Goal: Use online tool/utility: Utilize a website feature to perform a specific function

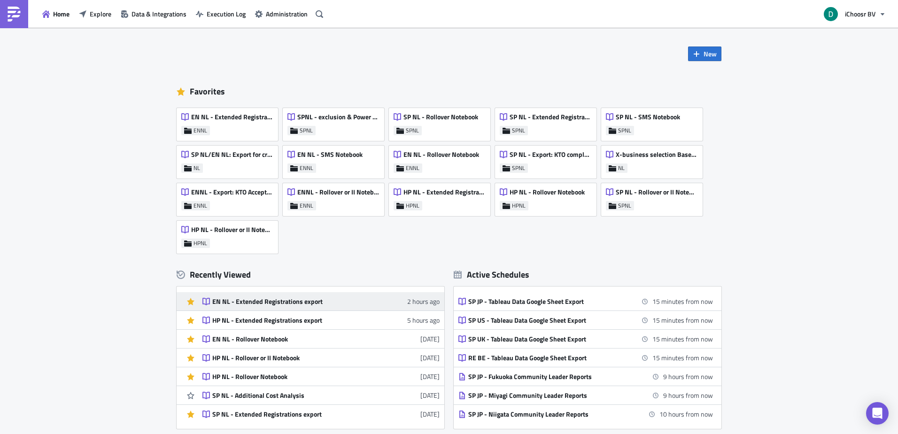
click at [243, 298] on div "EN NL - Extended Registrations export" at bounding box center [294, 301] width 164 height 8
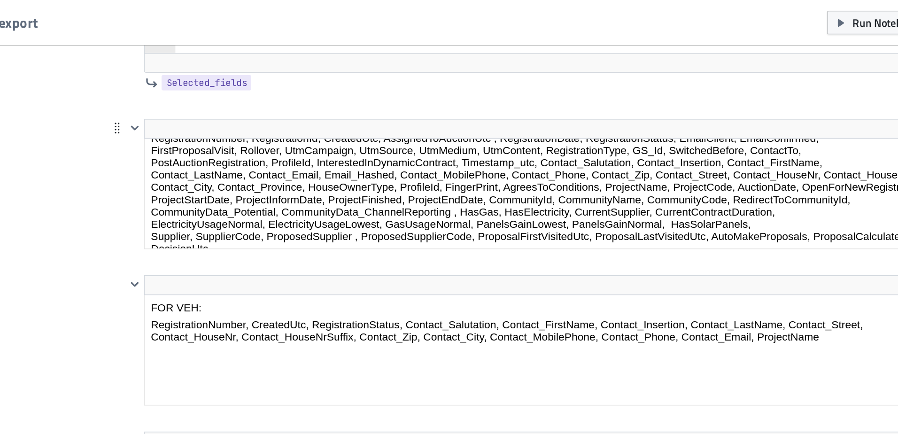
scroll to position [28, 0]
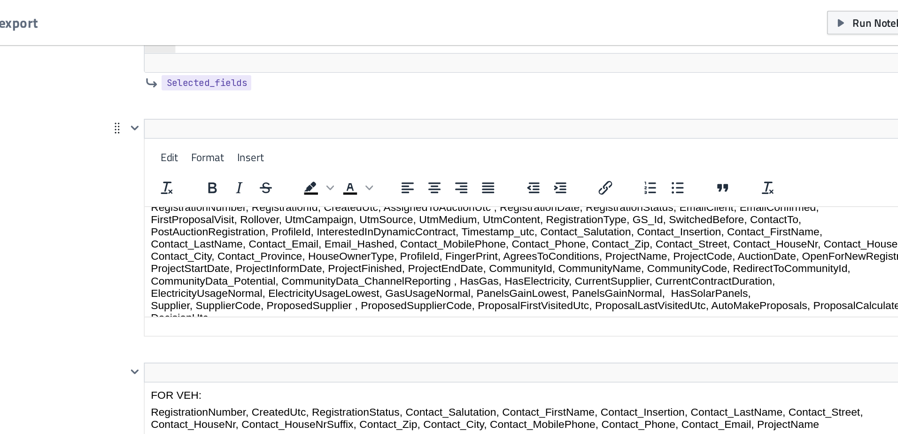
click at [212, 178] on html "ALL FIELDS: RegistrationNumber, RegistrationId, CreatedUtc, AssignedToAuctionUt…" at bounding box center [391, 237] width 493 height 118
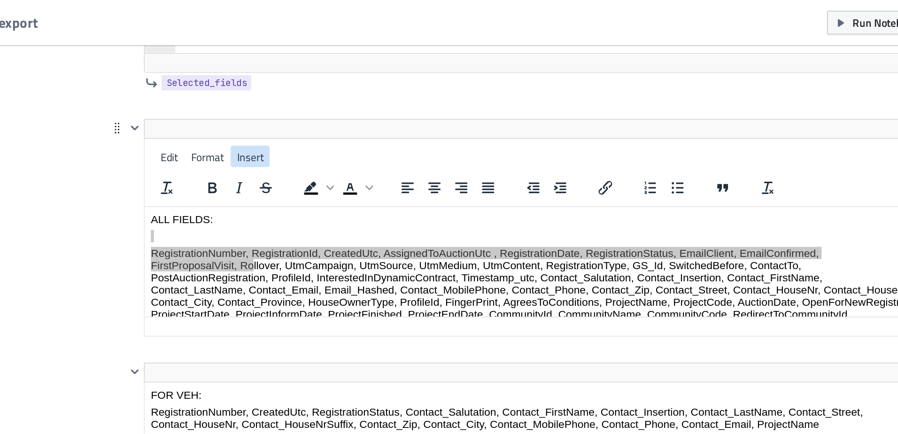
click at [352, 92] on span "Insert" at bounding box center [353, 96] width 16 height 10
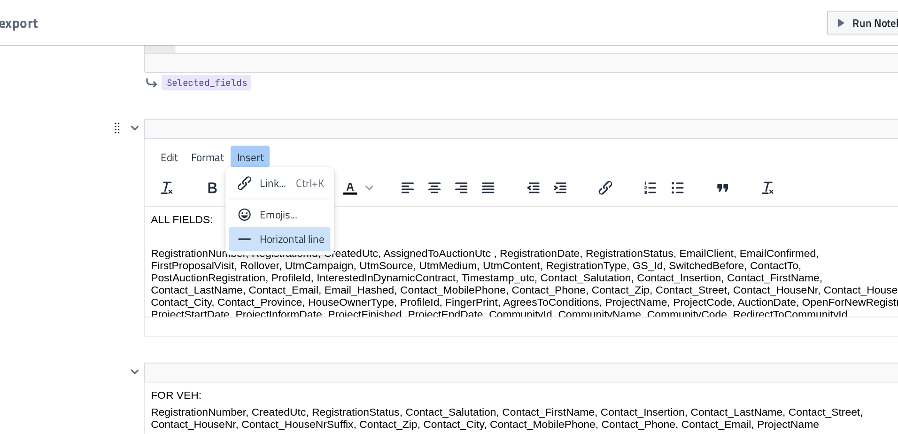
click at [213, 243] on p "RegistrationNumber, RegistrationId, CreatedUtc, AssignedToAuctionUtc , Registra…" at bounding box center [392, 276] width 486 height 90
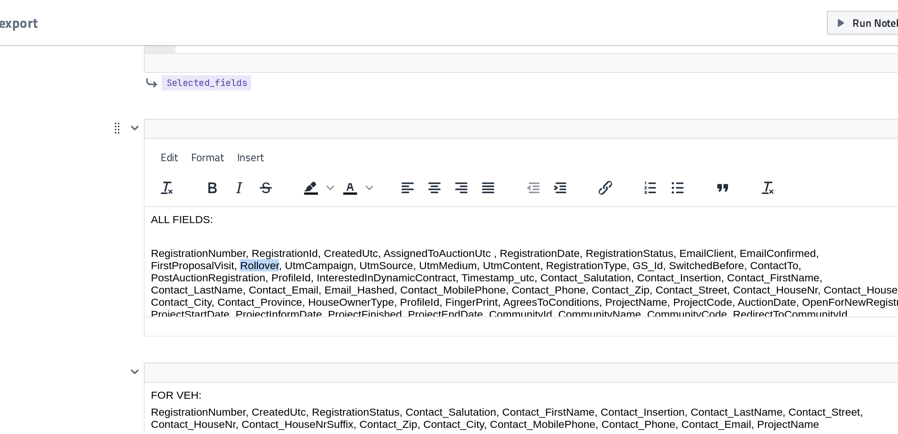
click at [213, 243] on p "RegistrationNumber, RegistrationId, CreatedUtc, AssignedToAuctionUtc , Registra…" at bounding box center [392, 276] width 486 height 90
click at [482, 242] on p "RegistrationNumber, RegistrationId, CreatedUtc, AssignedToAuctionUtc , Registra…" at bounding box center [392, 276] width 486 height 90
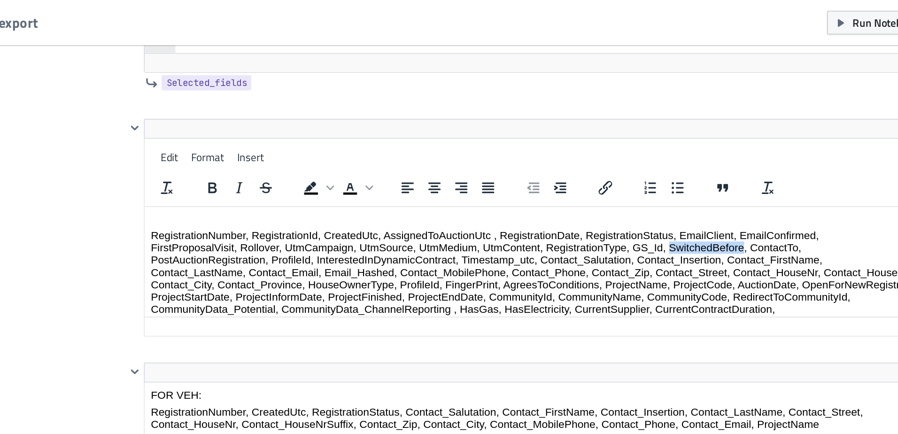
scroll to position [7030, 0]
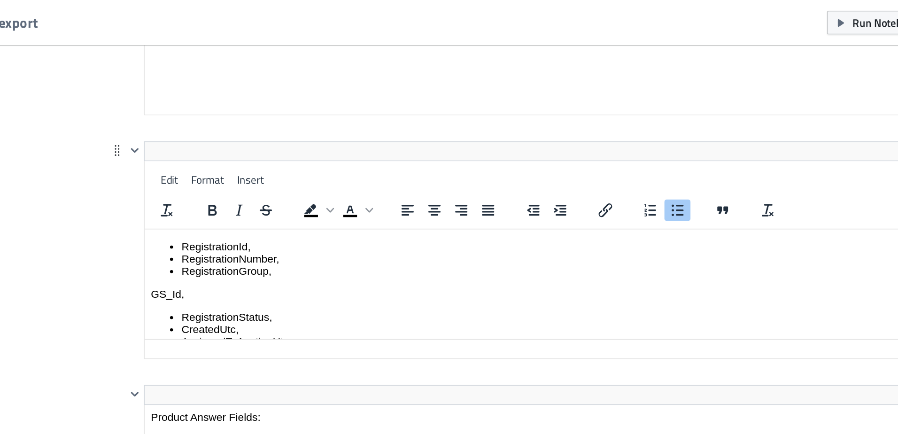
scroll to position [79, 0]
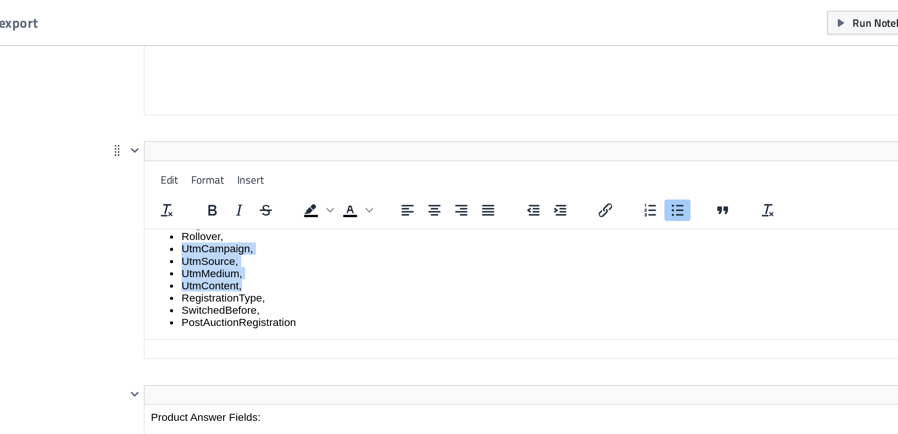
drag, startPoint x: 219, startPoint y: 260, endPoint x: 164, endPoint y: 242, distance: 57.3
click at [164, 242] on ul "RegistrationStatus, CreatedUtc, AssignedToAuctionUtc, RegistrationDate, Rollove…" at bounding box center [392, 245] width 486 height 90
copy ul "UtmCampaign, UtmSource, UtmMedium, UtmContent,"
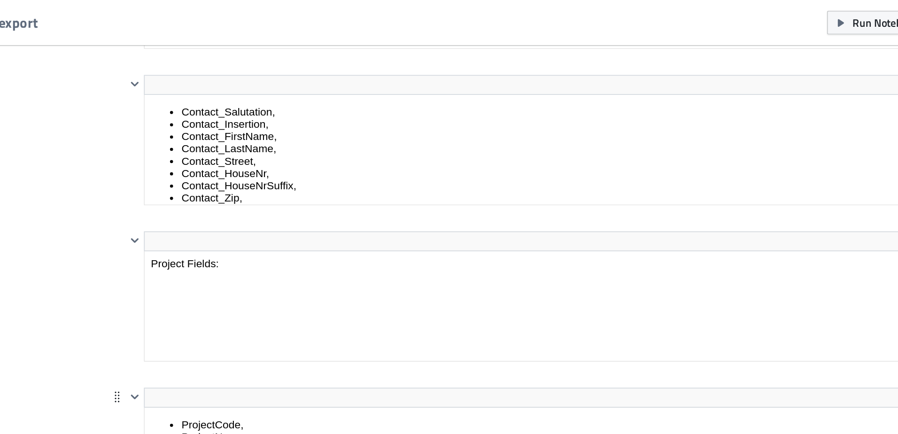
scroll to position [5190, 0]
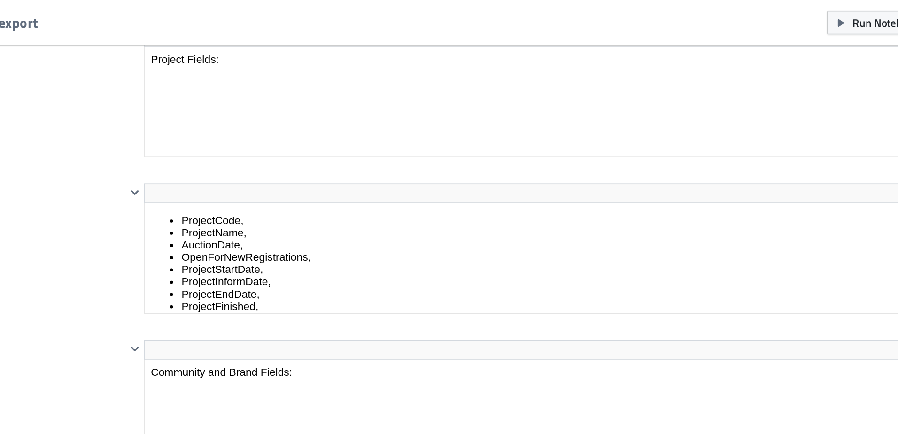
click at [722, 14] on div at bounding box center [530, 8] width 506 height 11
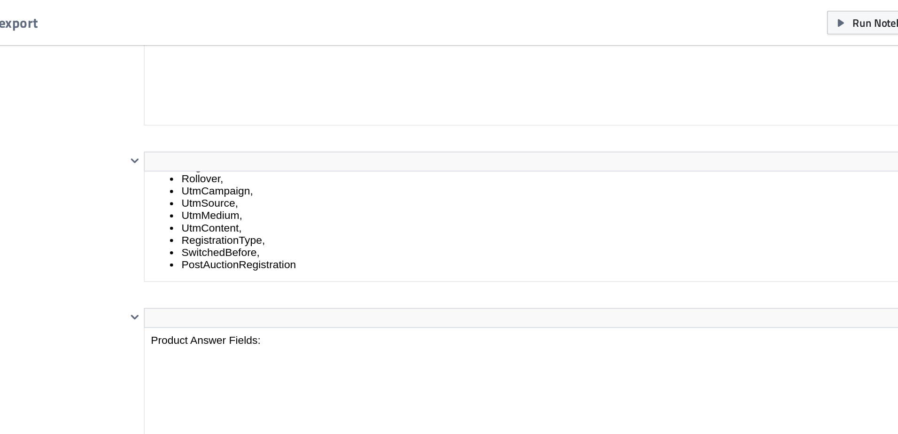
scroll to position [4653, 0]
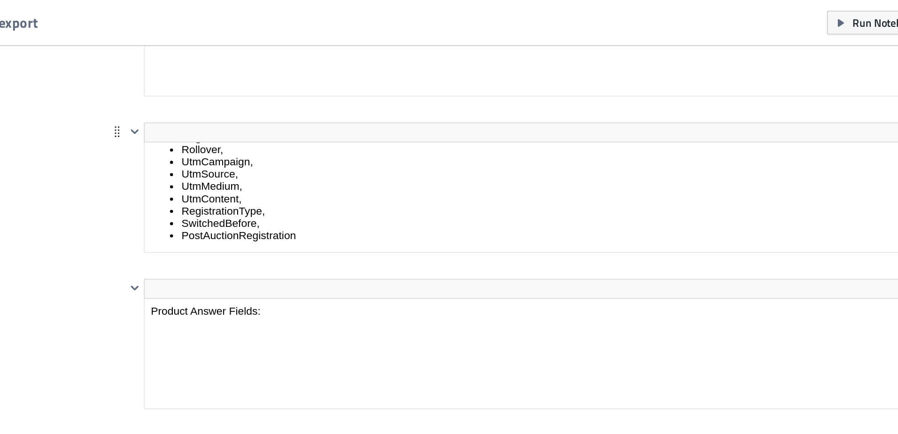
click at [179, 149] on ul "RegistrationStatus, CreatedUtc, AssignedToAuctionUtc, RegistrationDate, Rollove…" at bounding box center [392, 158] width 486 height 90
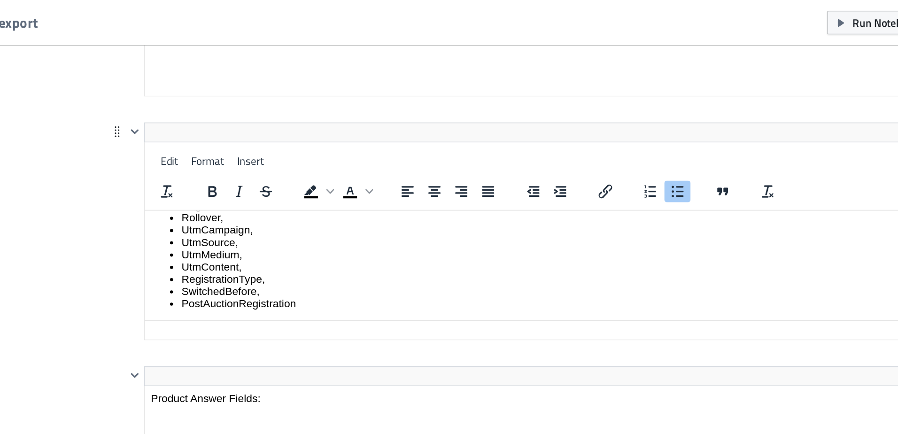
click at [178, 259] on li "SwitchedBefore," at bounding box center [401, 260] width 467 height 8
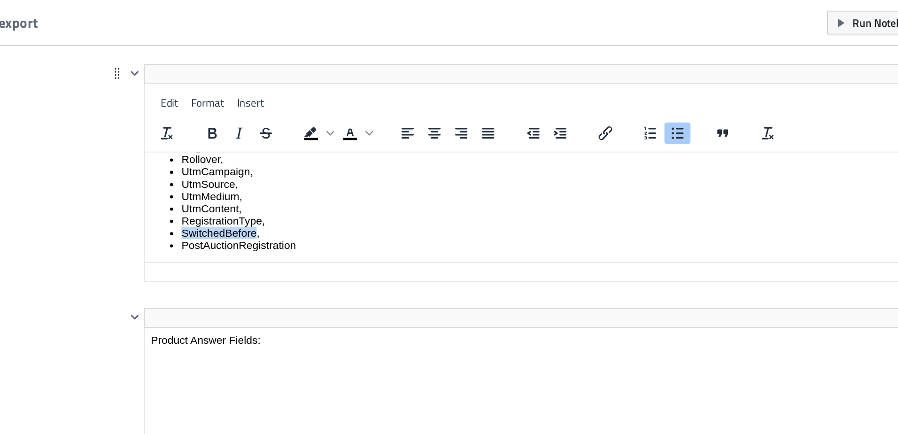
scroll to position [4689, 0]
click at [176, 207] on li "PostAuctionRegistration" at bounding box center [401, 210] width 467 height 8
drag, startPoint x: 176, startPoint y: 207, endPoint x: 235, endPoint y: 206, distance: 59.2
click at [235, 206] on li "PostAuctionRegistration" at bounding box center [401, 210] width 467 height 8
copy li "PostAuctionRegistration"
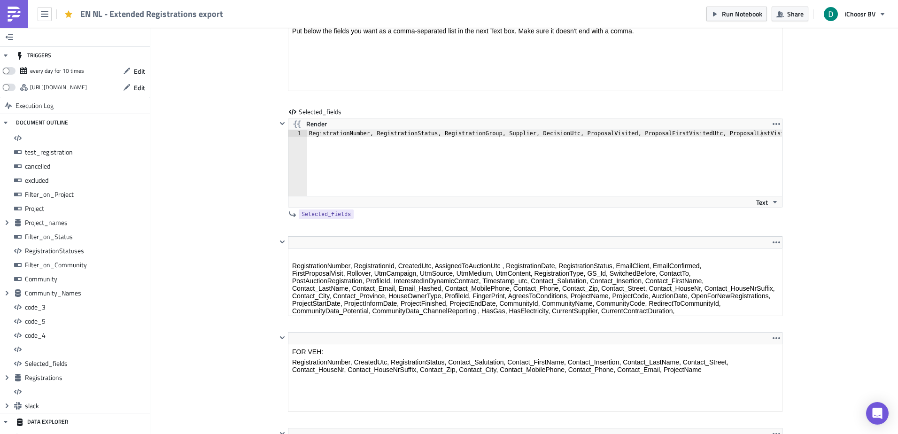
scroll to position [6814, 0]
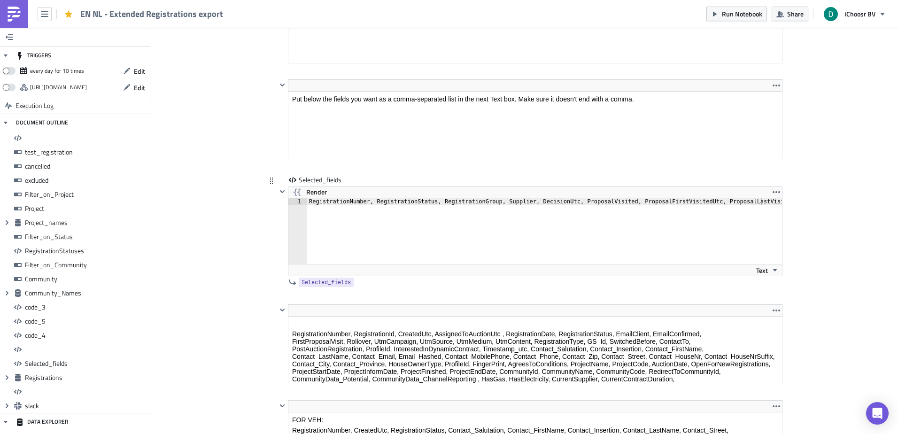
click at [764, 205] on div "RegistrationNumber, RegistrationStatus, RegistrationGroup, Supplier, DecisionUt…" at bounding box center [549, 237] width 485 height 79
paste textarea "PostAuctionRegistration"
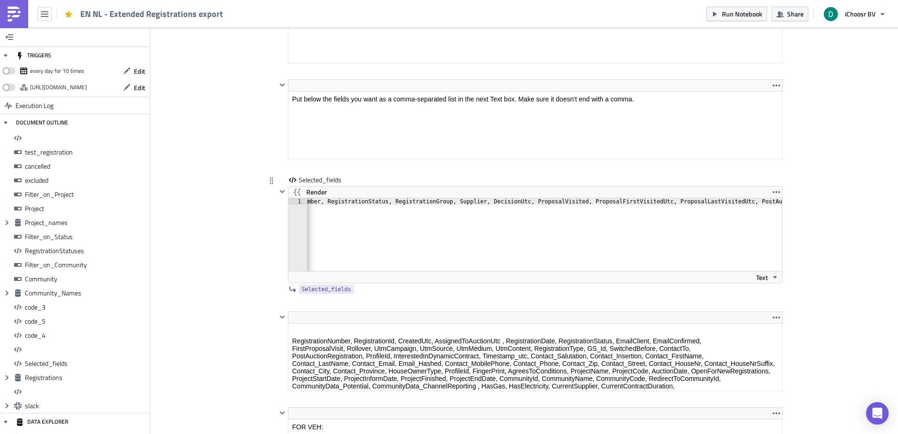
scroll to position [0, 49]
click at [637, 200] on div "RegistrationNumber, RegistrationStatus, RegistrationGroup, Supplier, DecisionUt…" at bounding box center [524, 237] width 533 height 79
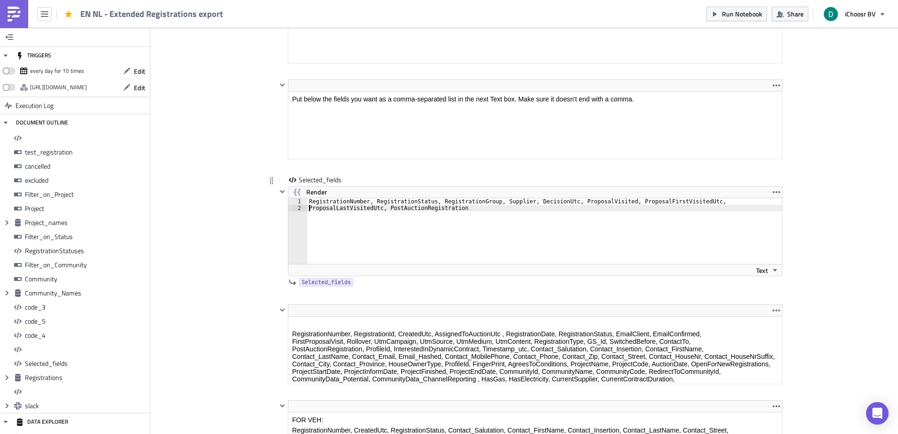
click at [520, 219] on div "RegistrationNumber, RegistrationStatus, RegistrationGroup, Supplier, DecisionUt…" at bounding box center [544, 237] width 475 height 79
click at [620, 306] on html "ALL FIELDS: RegistrationNumber, RegistrationId, CreatedUtc, AssignedToAuctionUt…" at bounding box center [534, 365] width 493 height 118
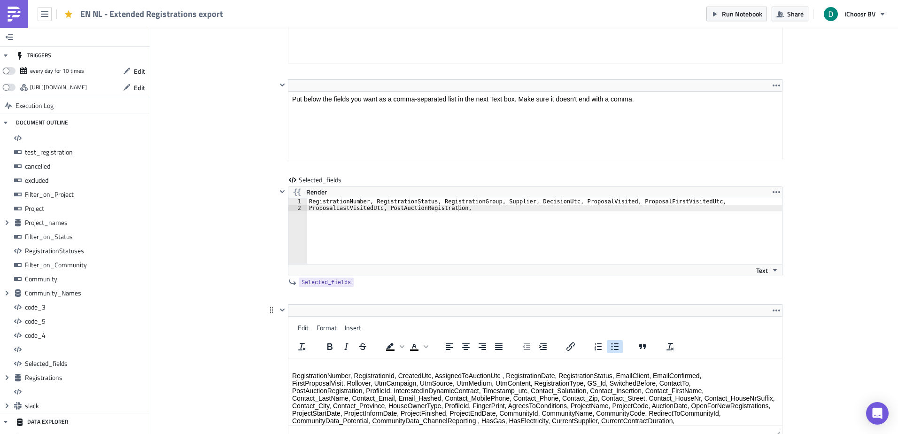
click at [616, 342] on icon "Bullet list" at bounding box center [614, 346] width 11 height 11
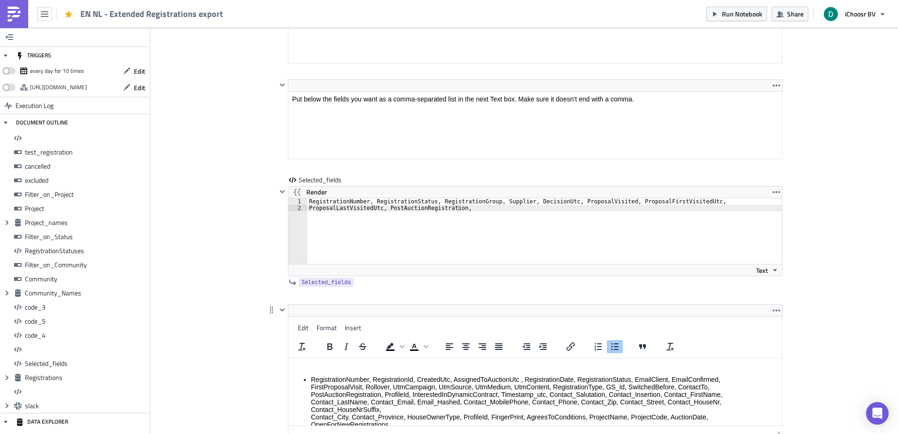
click at [611, 350] on icon "Bullet list" at bounding box center [614, 346] width 11 height 11
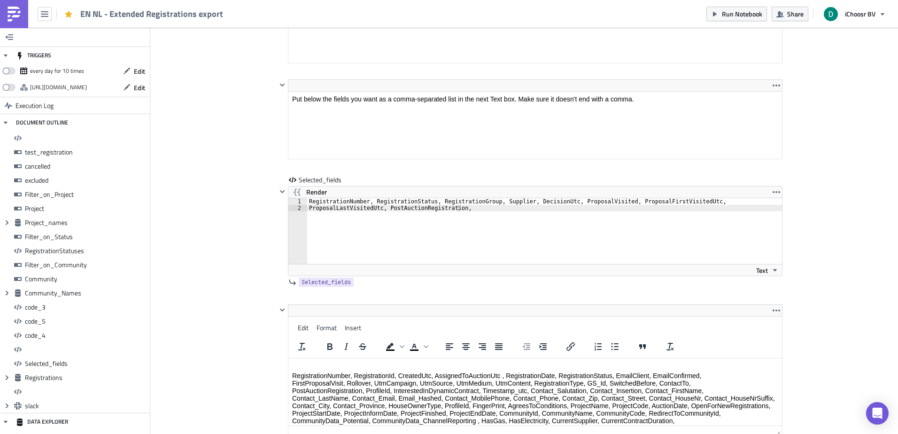
click at [618, 384] on p "RegistrationNumber, RegistrationId, CreatedUtc, AssignedToAuctionUtc , Registra…" at bounding box center [535, 417] width 486 height 90
click at [622, 385] on p "RegistrationNumber, RegistrationId, CreatedUtc, AssignedToAuctionUtc , Registra…" at bounding box center [535, 417] width 486 height 90
copy p "SwitchedBefore"
click at [500, 219] on div "RegistrationNumber, RegistrationStatus, RegistrationGroup, Supplier, DecisionUt…" at bounding box center [544, 237] width 475 height 79
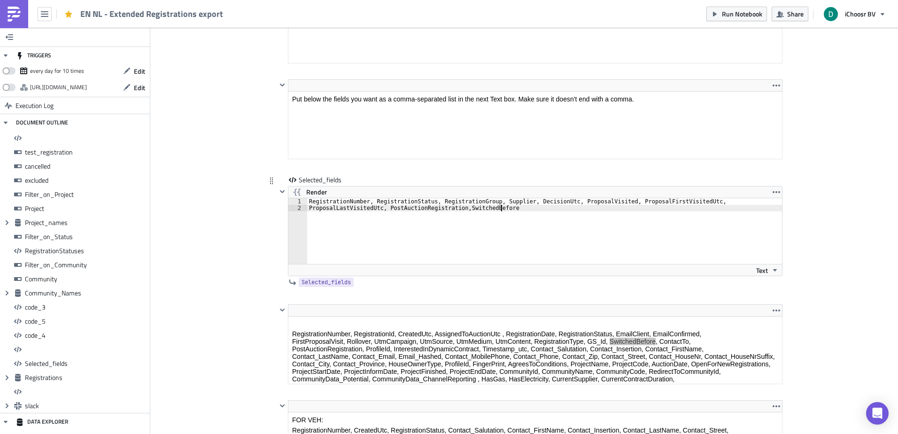
click at [454, 208] on div "RegistrationNumber, RegistrationStatus, RegistrationGroup, Supplier, DecisionUt…" at bounding box center [544, 237] width 475 height 79
click at [520, 209] on div "RegistrationNumber, RegistrationStatus, RegistrationGroup, Supplier, DecisionUt…" at bounding box center [544, 237] width 475 height 79
click at [362, 306] on html "ALL FIELDS: RegistrationNumber, RegistrationId, CreatedUtc, AssignedToAuctionUt…" at bounding box center [534, 365] width 493 height 118
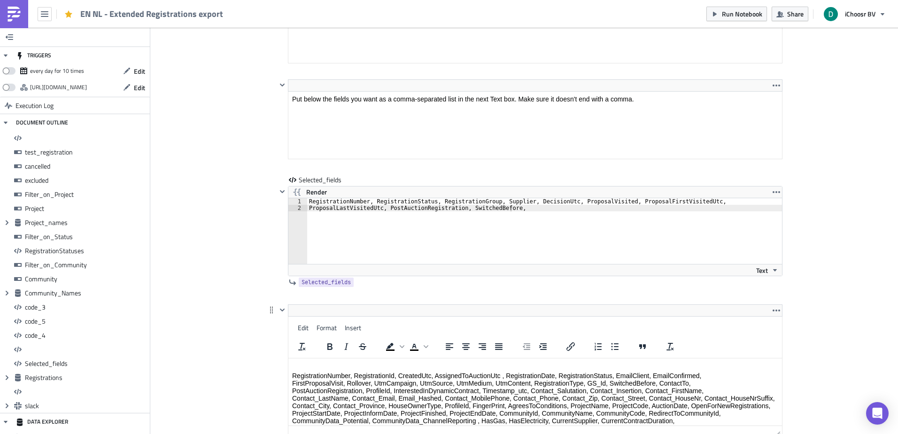
click at [361, 382] on p "RegistrationNumber, RegistrationId, CreatedUtc, AssignedToAuctionUtc , Registra…" at bounding box center [535, 417] width 486 height 90
copy p "Rollover"
click at [572, 211] on div "RegistrationNumber, RegistrationStatus, RegistrationGroup, Supplier, DecisionUt…" at bounding box center [544, 237] width 475 height 79
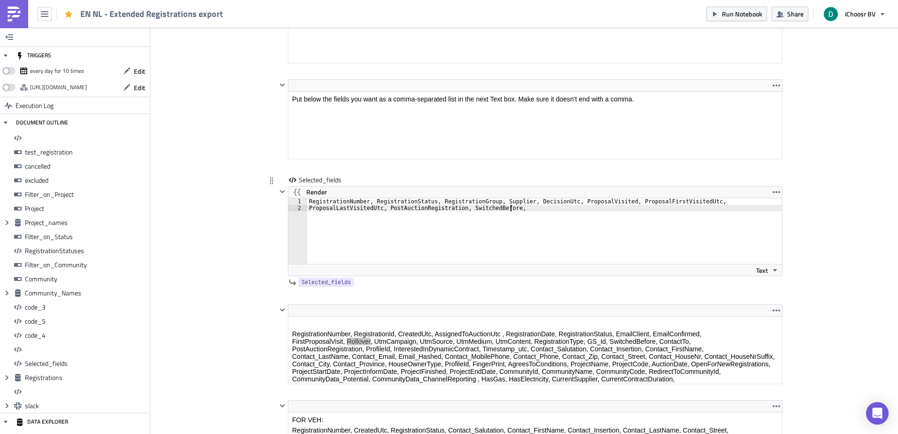
paste textarea "Rollover"
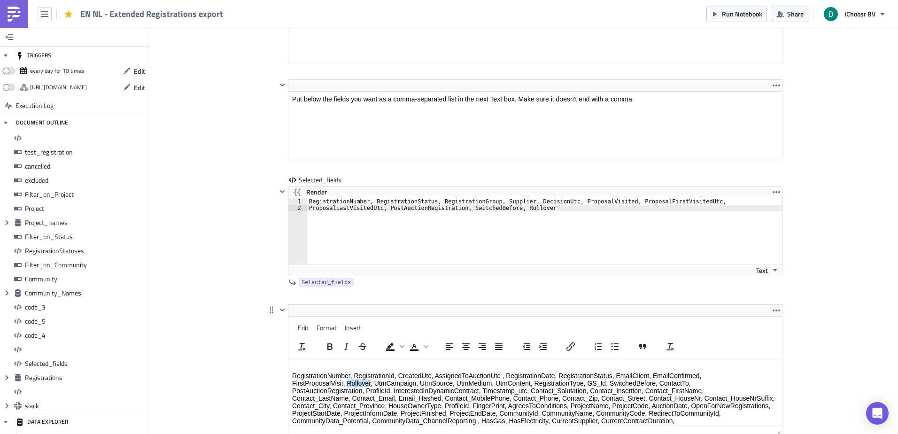
scroll to position [0, 0]
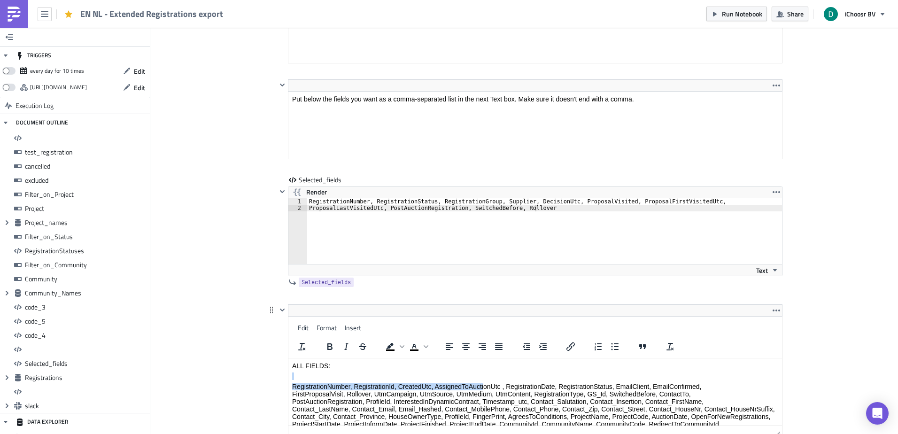
click at [484, 358] on html "ALL FIELDS: RegistrationNumber, RegistrationId, CreatedUtc, AssignedToAuctionUt…" at bounding box center [534, 417] width 493 height 118
click at [485, 398] on p "RegistrationNumber, RegistrationId, CreatedUtc, AssignedToAuctionUtc , Registra…" at bounding box center [535, 428] width 486 height 90
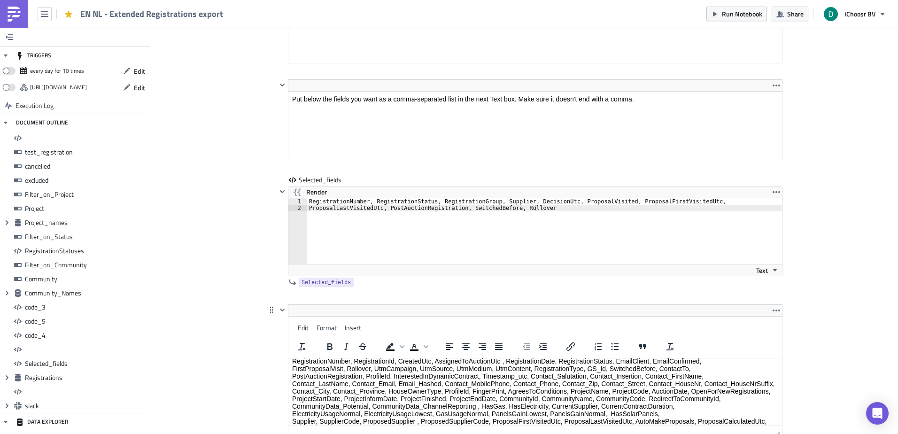
scroll to position [26, 0]
click at [595, 398] on p "RegistrationNumber, RegistrationId, CreatedUtc, AssignedToAuctionUtc , Registra…" at bounding box center [535, 402] width 486 height 90
copy p "ProjectName"
click at [574, 221] on div "RegistrationNumber, RegistrationStatus, RegistrationGroup, Supplier, DecisionUt…" at bounding box center [544, 237] width 475 height 79
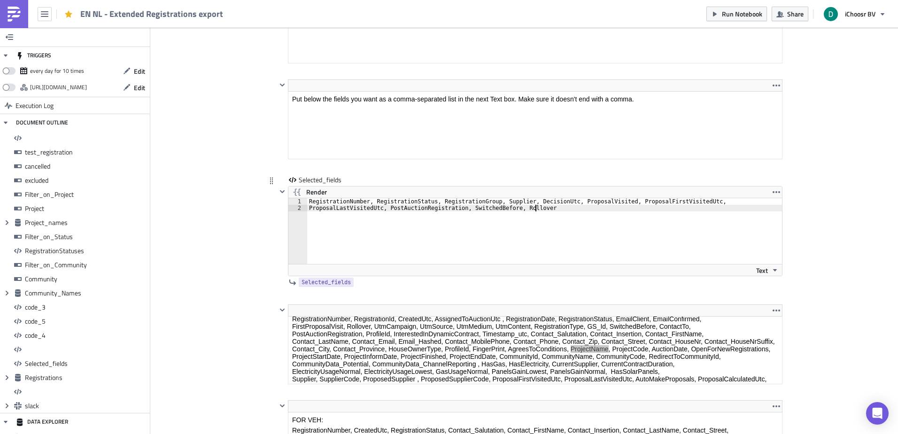
paste textarea "ProjectName"
click at [534, 206] on div "RegistrationNumber, RegistrationStatus, RegistrationGroup, Supplier, DecisionUt…" at bounding box center [544, 237] width 475 height 79
type textarea "ProposalLastVisitedUtc, PostAuctionRegistration, SwitchedBefore, Rollover, Proj…"
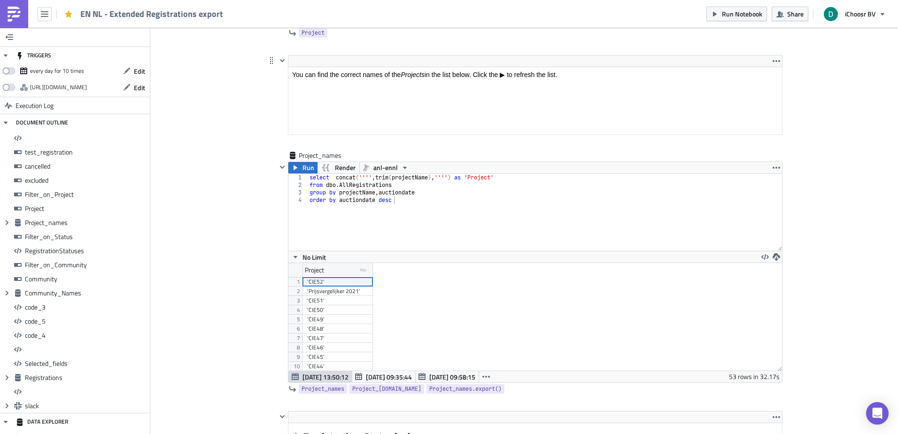
scroll to position [2130, 0]
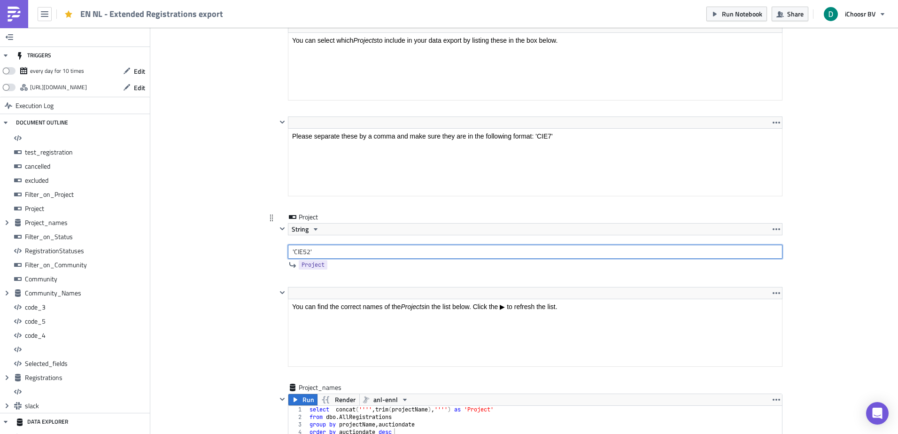
click at [325, 245] on input "'CIE52'" at bounding box center [535, 252] width 494 height 14
type input "'CIE51', 'CIE52'"
click at [745, 17] on span "Run Notebook" at bounding box center [742, 14] width 40 height 10
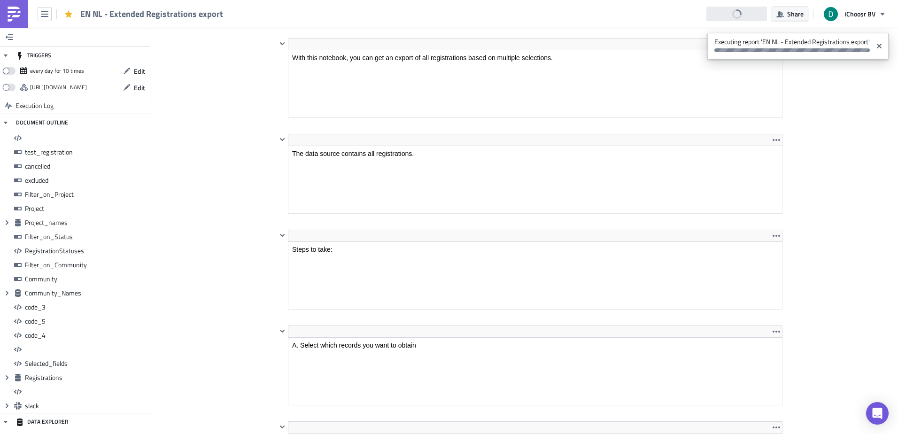
scroll to position [0, 0]
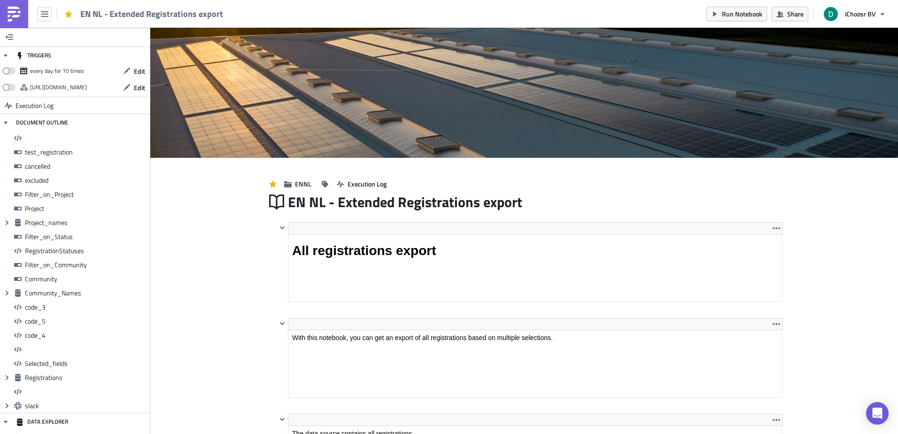
scroll to position [108, 504]
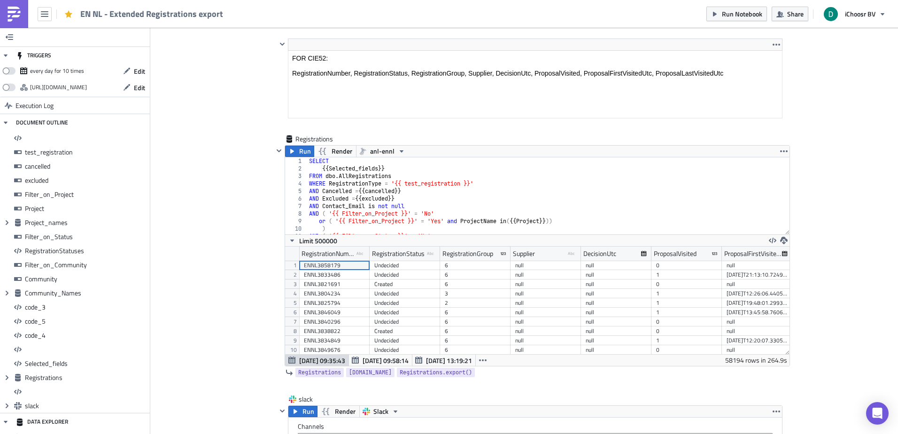
scroll to position [7491, 0]
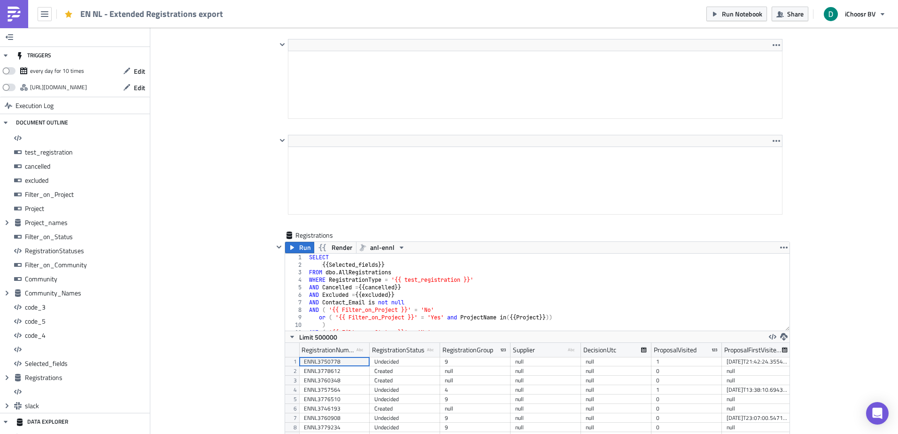
scroll to position [7314, 0]
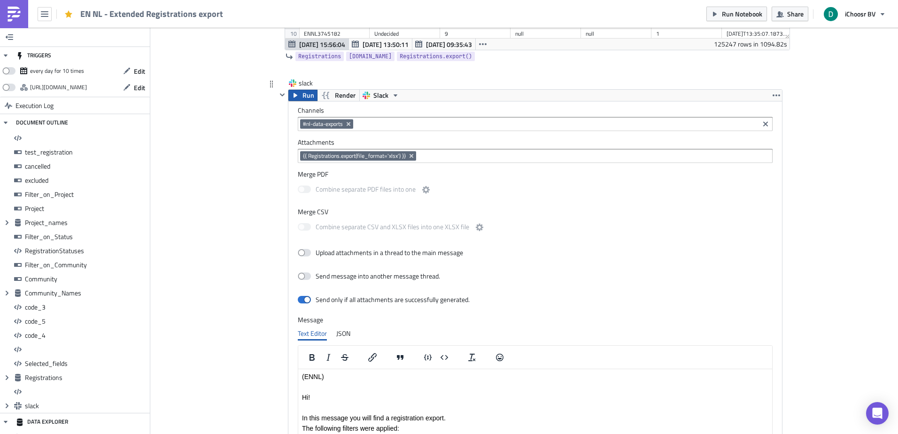
click at [305, 94] on span "Run" at bounding box center [308, 95] width 12 height 11
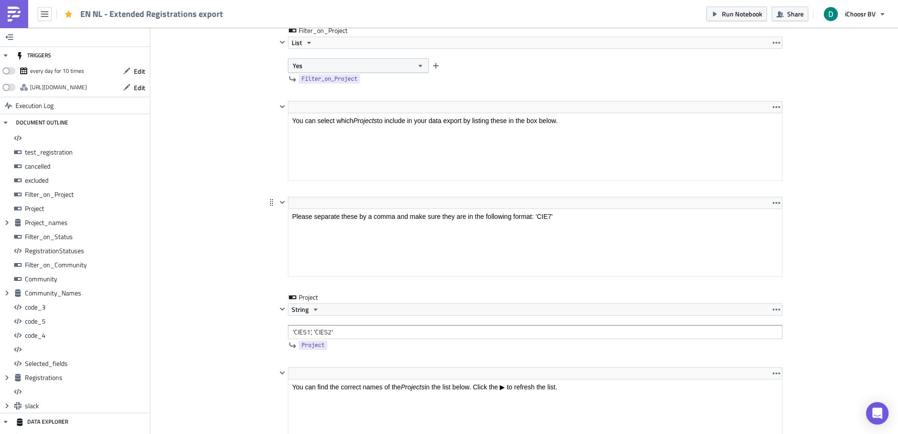
scroll to position [2138, 0]
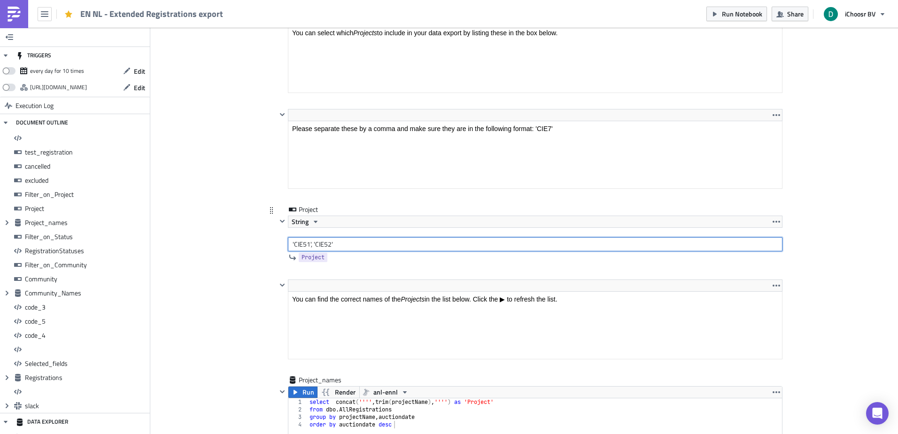
drag, startPoint x: 308, startPoint y: 244, endPoint x: 298, endPoint y: 248, distance: 10.3
click at [298, 248] on input "'CIE51', 'CIE52'" at bounding box center [535, 244] width 494 height 14
paste input "'CIE35, 'CIE36'"
click at [327, 241] on input "'CIE35, 'CIE36''CIE35, 'CIE36'" at bounding box center [535, 244] width 494 height 14
type input "'CIE35, 'CIE36', 'CIE37, 'CIE38'"
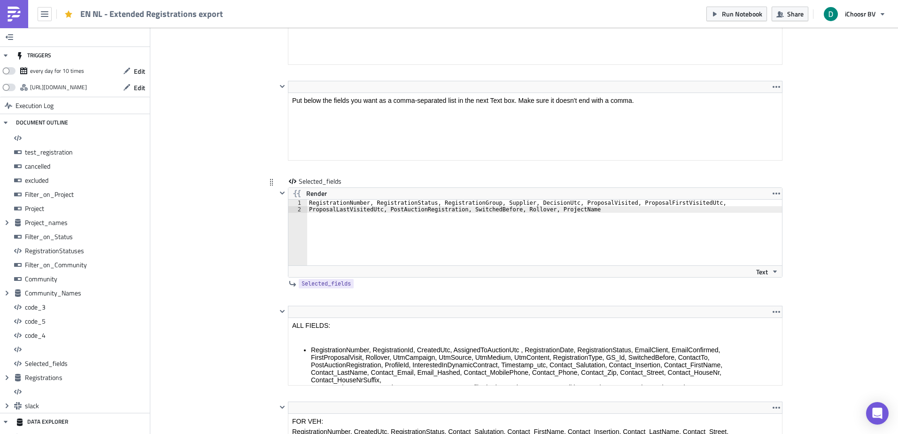
scroll to position [6786, 0]
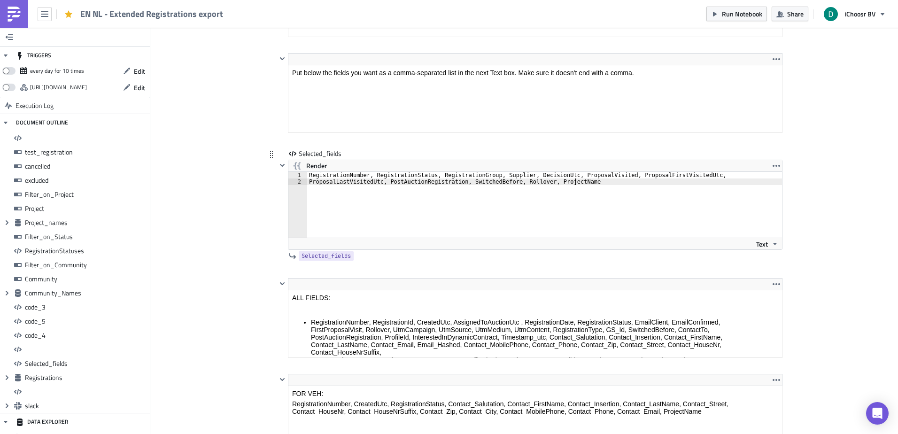
drag, startPoint x: 593, startPoint y: 184, endPoint x: 587, endPoint y: 190, distance: 9.0
click at [587, 190] on div "RegistrationNumber, RegistrationStatus, RegistrationGroup, Supplier, DecisionUt…" at bounding box center [549, 211] width 485 height 79
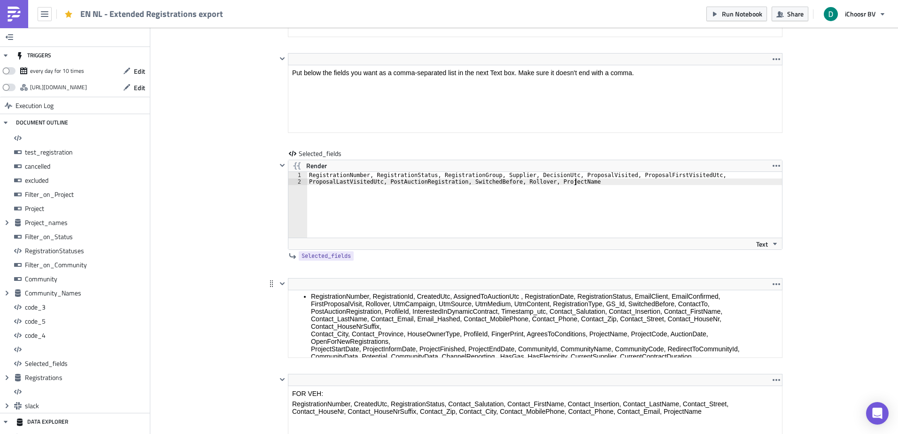
scroll to position [0, 0]
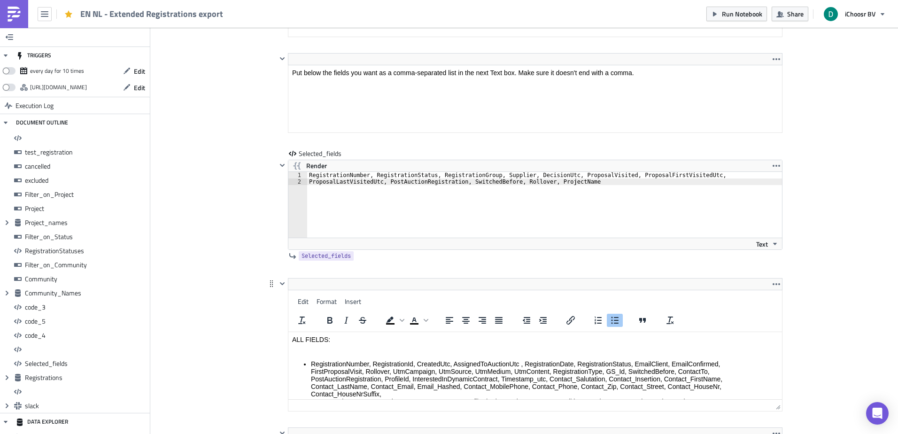
click at [313, 332] on html "ALL FIELDS: RegistrationNumber, RegistrationId, CreatedUtc, AssignedToAuctionUt…" at bounding box center [534, 402] width 493 height 140
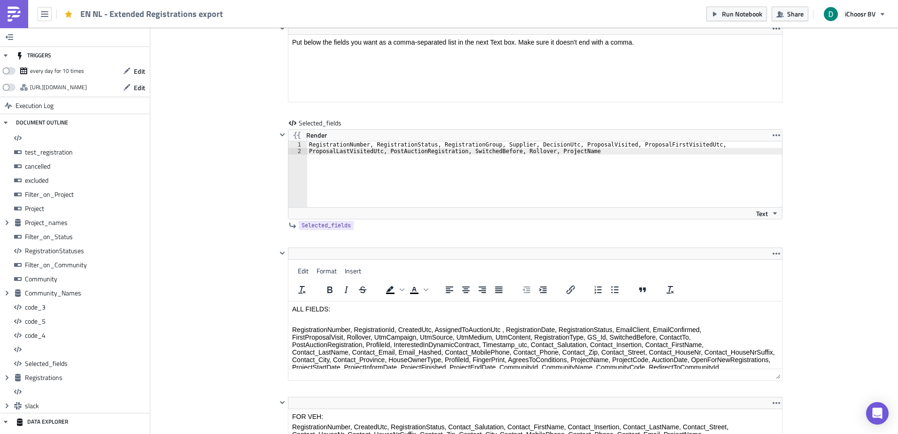
scroll to position [6833, 0]
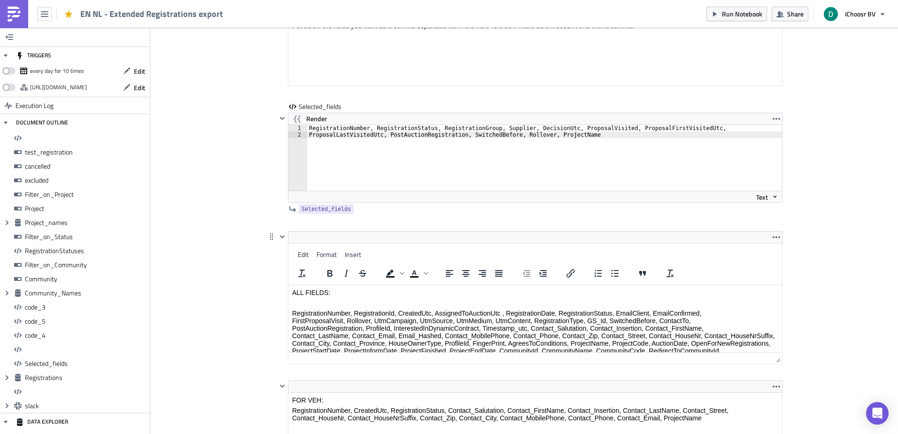
click at [357, 334] on p "RegistrationNumber, RegistrationId, CreatedUtc, AssignedToAuctionUtc , Registra…" at bounding box center [535, 354] width 486 height 90
drag, startPoint x: 357, startPoint y: 334, endPoint x: 393, endPoint y: 335, distance: 35.7
click at [393, 335] on p "RegistrationNumber, RegistrationId, CreatedUtc, AssignedToAuctionUtc , Registra…" at bounding box center [535, 354] width 486 height 90
copy p "Contact_Email"
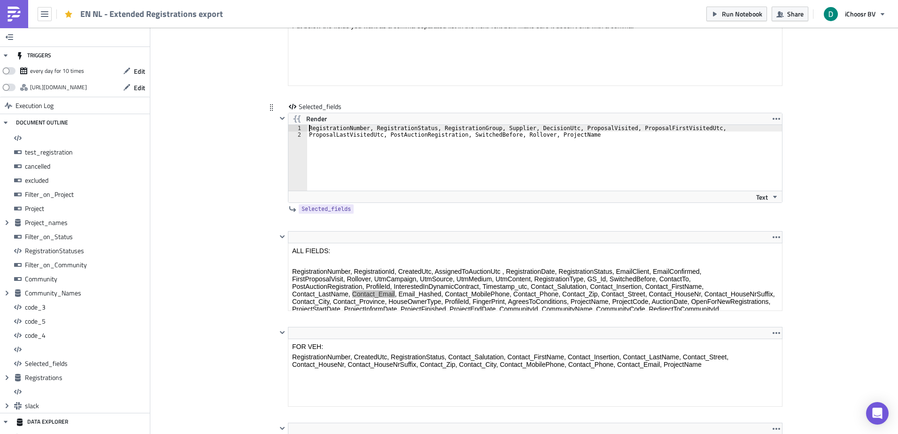
click at [368, 125] on div "RegistrationNumber, RegistrationStatus, RegistrationGroup, Supplier, DecisionUt…" at bounding box center [549, 164] width 485 height 79
drag, startPoint x: 366, startPoint y: 131, endPoint x: 380, endPoint y: 134, distance: 14.0
click at [366, 131] on div "RegistrationNumber, RegistrationStatus, RegistrationGroup, Supplier, DecisionUt…" at bounding box center [549, 164] width 485 height 79
click at [423, 129] on div "RegistrationNumber, Contact_Email, RegistrationStatus, RegistrationGroup, Suppl…" at bounding box center [549, 164] width 485 height 79
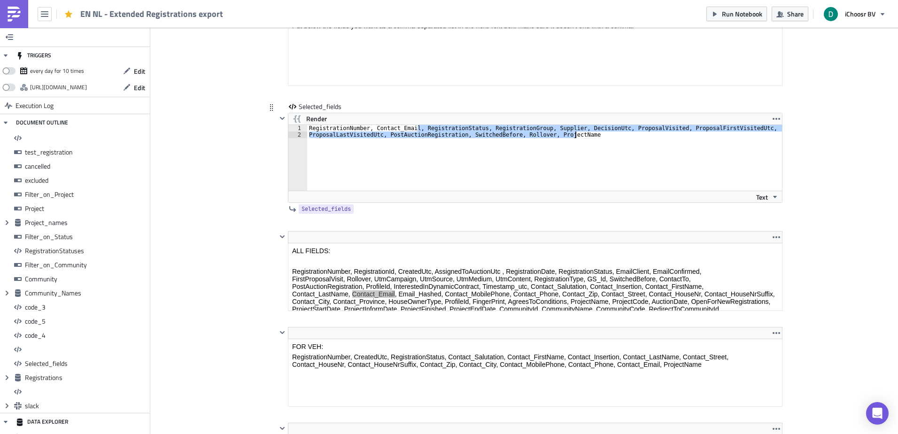
drag, startPoint x: 423, startPoint y: 129, endPoint x: 634, endPoint y: 141, distance: 210.7
click at [634, 141] on div "RegistrationNumber, Contact_Email, RegistrationStatus, RegistrationGroup, Suppl…" at bounding box center [549, 164] width 485 height 79
click at [617, 139] on div "RegistrationNumber, Contact_Email, RegistrationStatus, RegistrationGroup, Suppl…" at bounding box center [544, 158] width 475 height 66
drag, startPoint x: 617, startPoint y: 139, endPoint x: 421, endPoint y: 127, distance: 196.2
click at [421, 127] on div "RegistrationNumber, Contact_Email, RegistrationStatus, RegistrationGroup, Suppl…" at bounding box center [549, 164] width 485 height 79
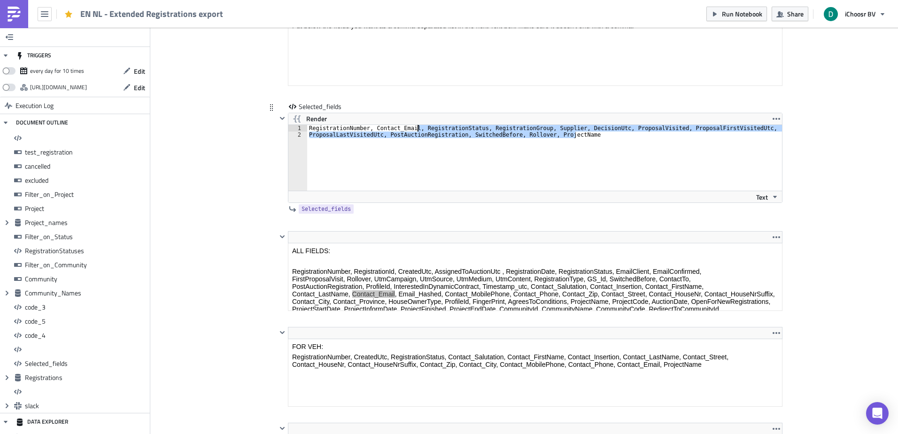
click at [572, 136] on div "RegistrationNumber, Contact_Email, RegistrationStatus, RegistrationGroup, Suppl…" at bounding box center [544, 158] width 475 height 66
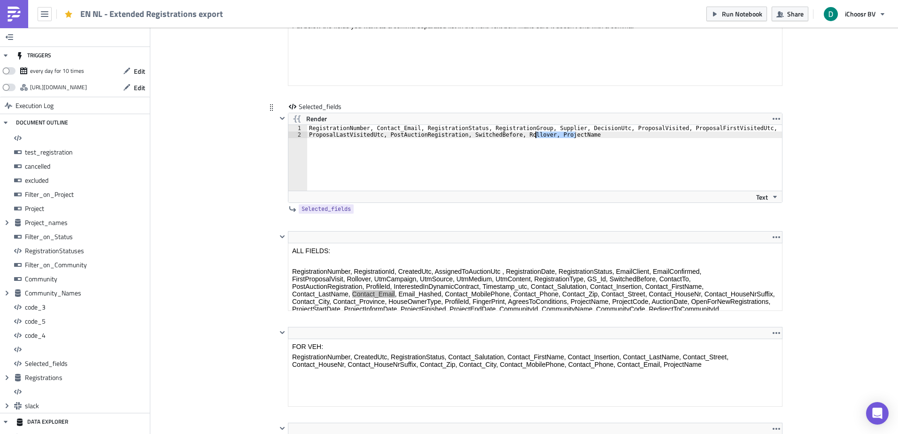
drag, startPoint x: 572, startPoint y: 136, endPoint x: 531, endPoint y: 138, distance: 41.9
click at [531, 138] on div "RegistrationNumber, Contact_Email, RegistrationStatus, RegistrationGroup, Suppl…" at bounding box center [549, 164] width 485 height 79
click at [411, 126] on div "RegistrationNumber, Contact_Email, RegistrationStatus, RegistrationGroup, Suppl…" at bounding box center [549, 164] width 485 height 79
paste textarea ", ProjectName"
click at [414, 127] on div "RegistrationNumber, Contact_Email,, ProjectName RegistrationStatus, Registratio…" at bounding box center [549, 164] width 485 height 79
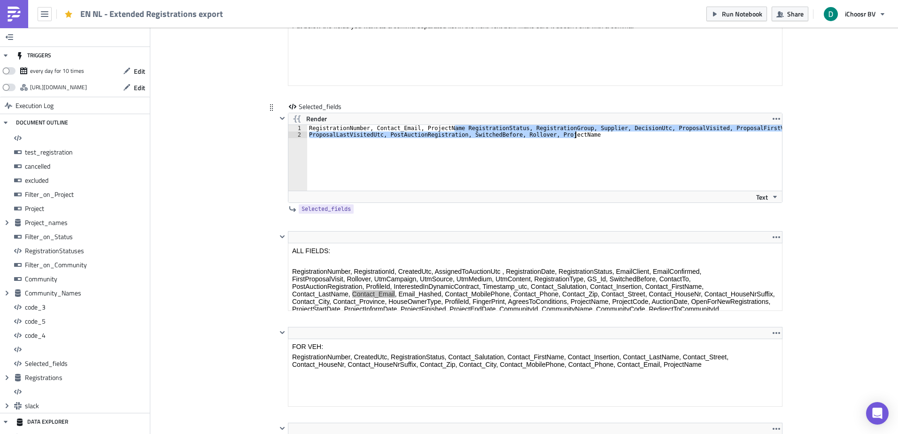
drag, startPoint x: 453, startPoint y: 130, endPoint x: 609, endPoint y: 154, distance: 157.8
click at [603, 156] on div "RegistrationNumber, Contact_Email, ProjectName RegistrationStatus, Registration…" at bounding box center [549, 164] width 485 height 79
click at [521, 128] on div "RegistrationNumber, Contact_Email, ProjectName RegistrationStatus, Registration…" at bounding box center [544, 158] width 475 height 66
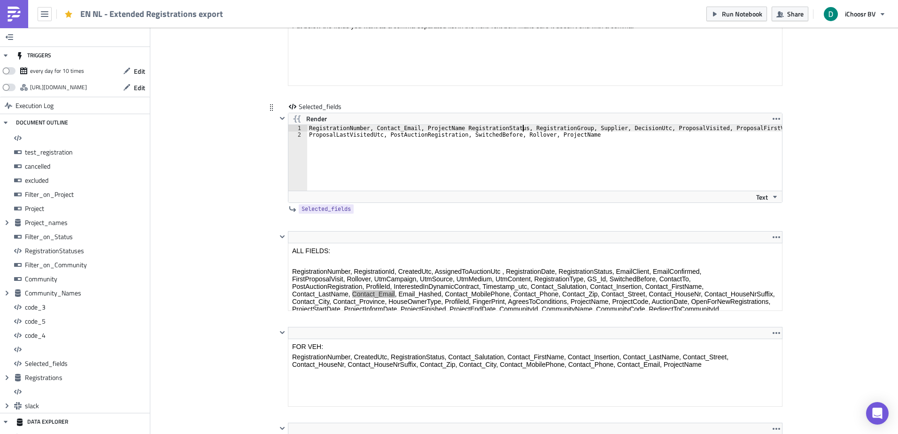
click at [514, 132] on div "RegistrationNumber, Contact_Email, ProjectName RegistrationStatus, Registration…" at bounding box center [549, 164] width 485 height 79
drag, startPoint x: 514, startPoint y: 132, endPoint x: 523, endPoint y: 133, distance: 9.0
click at [534, 135] on div "RegistrationNumber, Contact_Email, ProjectName RegistrationStatus, Registration…" at bounding box center [549, 164] width 485 height 79
click at [450, 129] on div "RegistrationNumber, Contact_Email, ProjectName RegistrationStatus, Registration…" at bounding box center [549, 164] width 485 height 79
paste textarea "Rollover,"
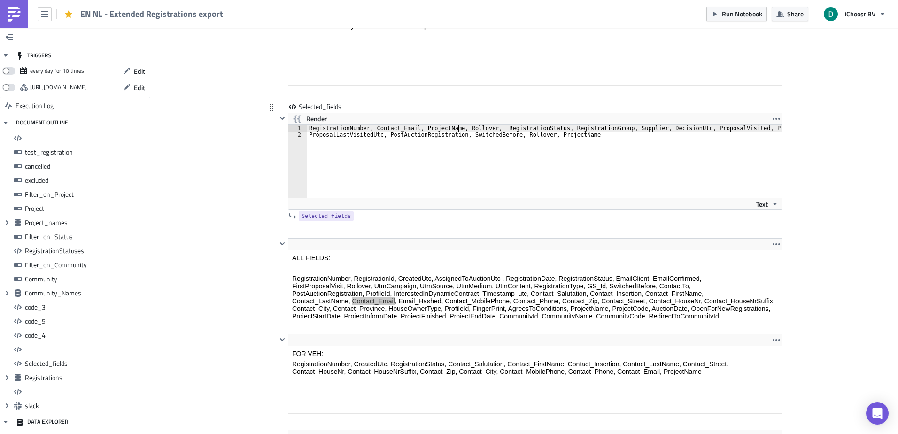
scroll to position [0, 12]
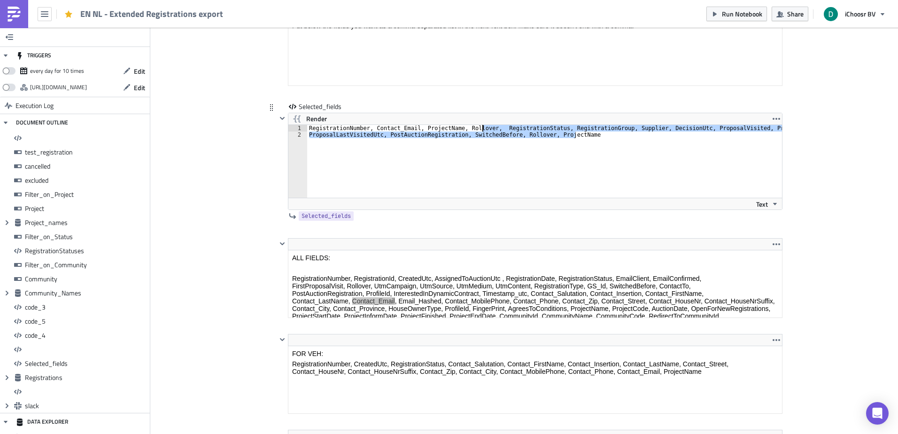
drag, startPoint x: 613, startPoint y: 136, endPoint x: 479, endPoint y: 129, distance: 134.0
click at [479, 129] on div "RegistrationNumber, Contact_Email, ProjectName, Rollover, RegistrationStatus, R…" at bounding box center [561, 164] width 508 height 79
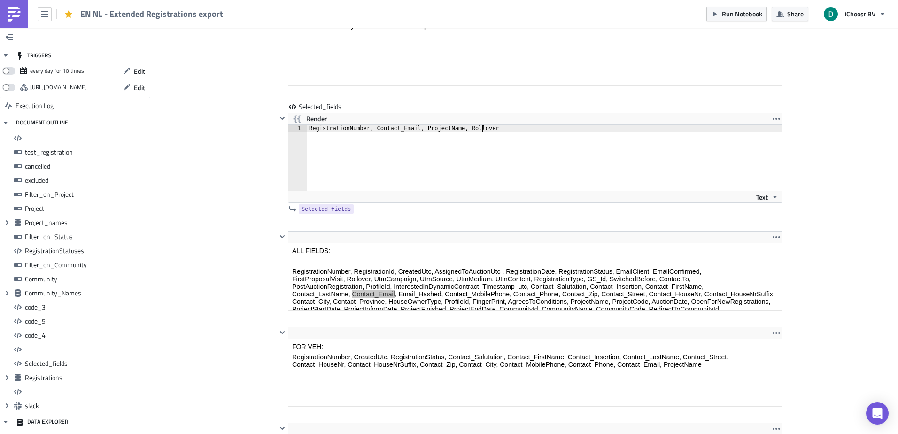
type textarea "RegistrationNumber, Contact_Email, ProjectName, Rollover"
click at [734, 13] on span "Run Notebook" at bounding box center [742, 14] width 40 height 10
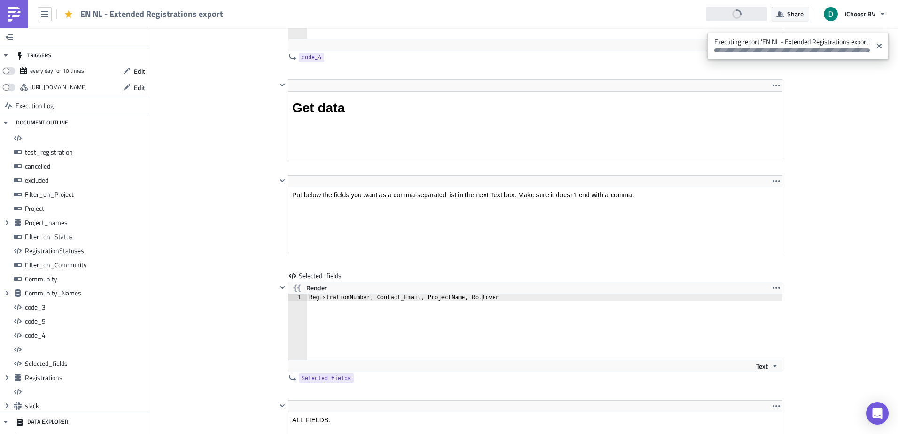
scroll to position [6645, 0]
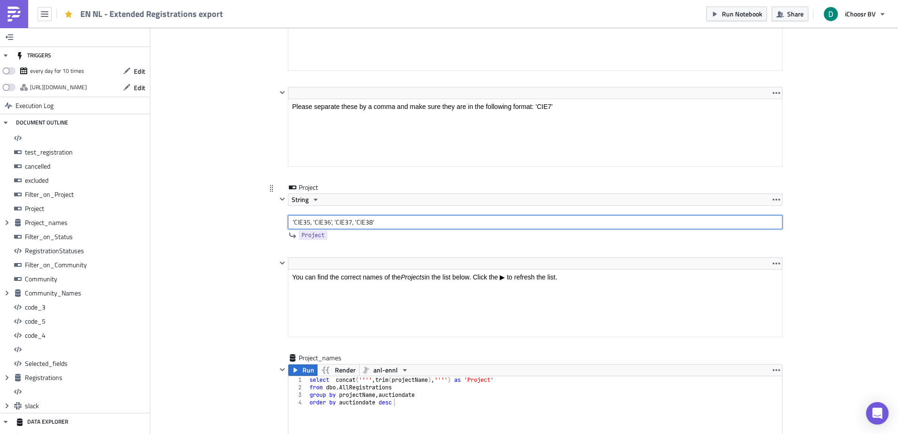
drag, startPoint x: 309, startPoint y: 221, endPoint x: 278, endPoint y: 224, distance: 31.1
click at [278, 224] on div "String 'CIE35, 'CIE36', 'CIE37, 'CIE38'" at bounding box center [530, 211] width 506 height 36
click at [325, 223] on input "'CIE35, 'CIE36', 'CIE37, 'CIE38'" at bounding box center [535, 222] width 494 height 14
click at [326, 223] on input "'CIE35, 'CIE36', 'CIE37, 'CIE38'" at bounding box center [535, 222] width 494 height 14
click at [722, 20] on div "Run Notebook Share iChoosr BV" at bounding box center [798, 14] width 185 height 28
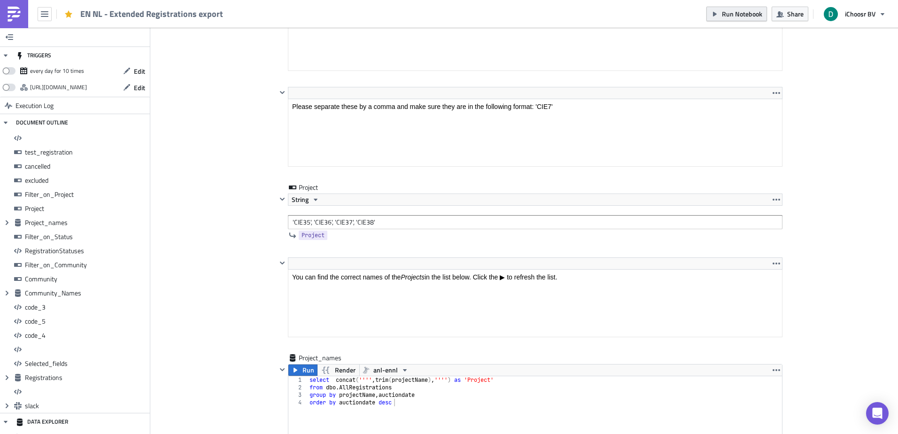
click at [722, 18] on span "Run Notebook" at bounding box center [742, 14] width 40 height 10
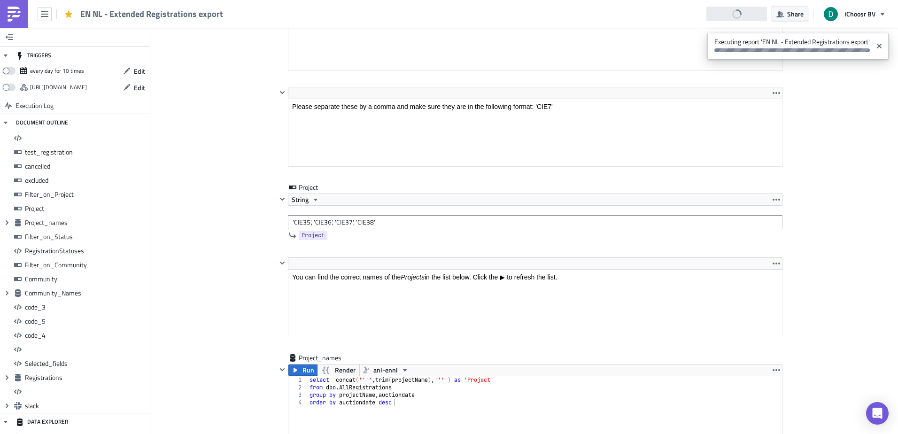
drag, startPoint x: 811, startPoint y: 119, endPoint x: 816, endPoint y: 212, distance: 93.1
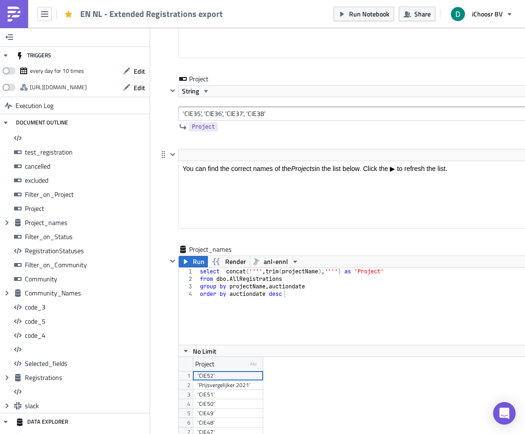
scroll to position [2278, 0]
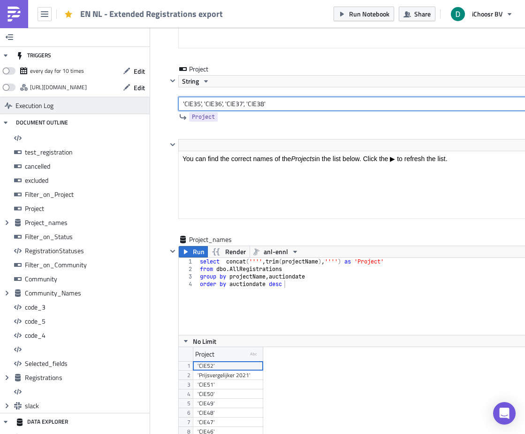
drag, startPoint x: 288, startPoint y: 100, endPoint x: 118, endPoint y: 98, distance: 170.5
click at [272, 109] on input "'CIE35', 'CIE36', 'CIE37', 'CIE38'" at bounding box center [423, 104] width 490 height 14
paste input ", 'CIE39', 'CIE40', 'CIE41', 'CIE42', 'CIE43', 'CIE44', 'CIE45', 'CIE46', 'CIE4…"
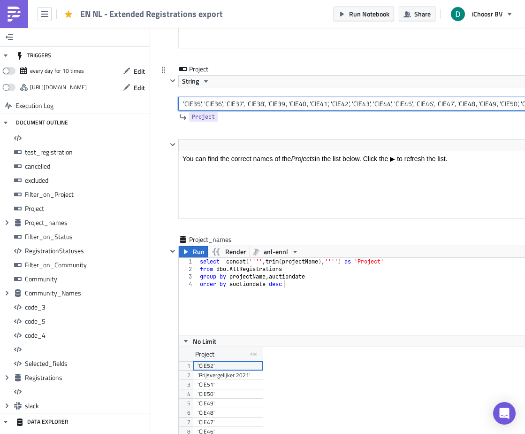
scroll to position [2278, 18]
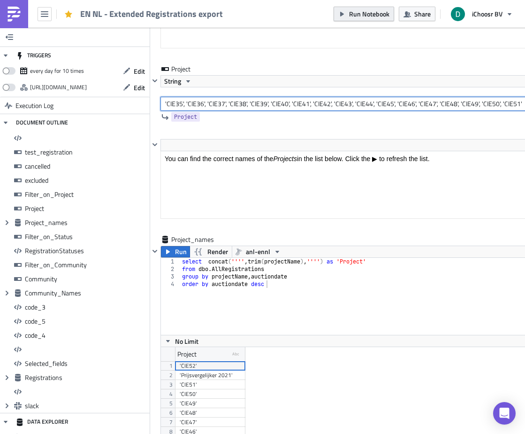
type input "'CIE35', 'CIE36', 'CIE37', 'CIE38', 'CIE39', 'CIE40', 'CIE41', 'CIE42', 'CIE43'…"
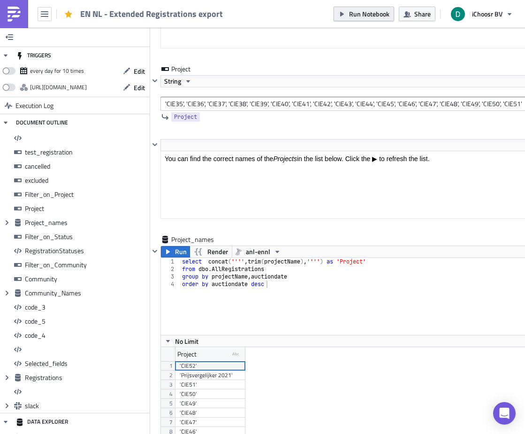
click at [362, 15] on span "Run Notebook" at bounding box center [369, 14] width 40 height 10
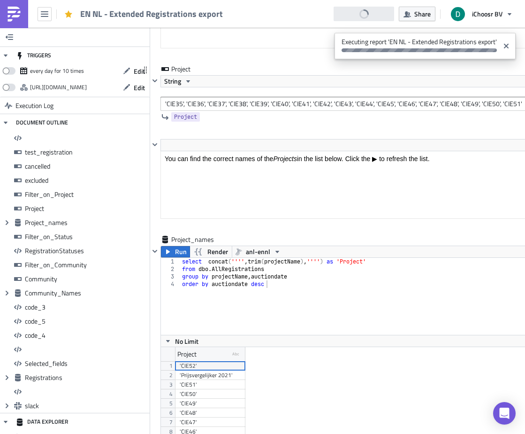
click at [308, 72] on div "Project" at bounding box center [399, 69] width 501 height 11
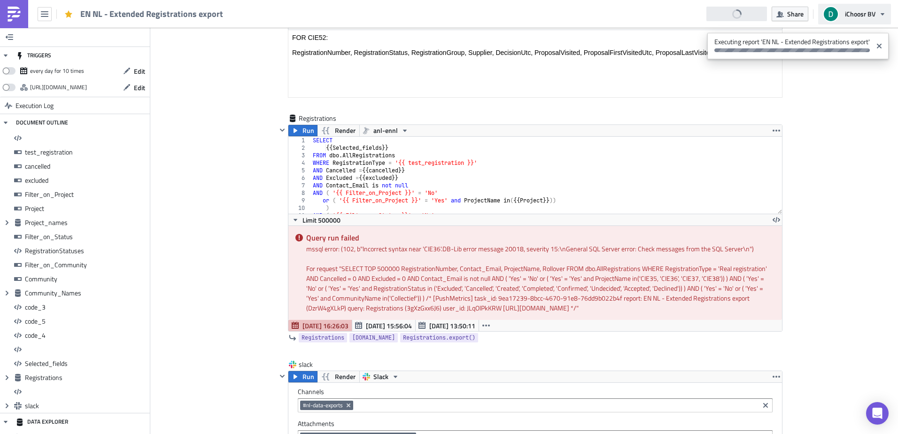
scroll to position [108, 493]
